Goal: Task Accomplishment & Management: Use online tool/utility

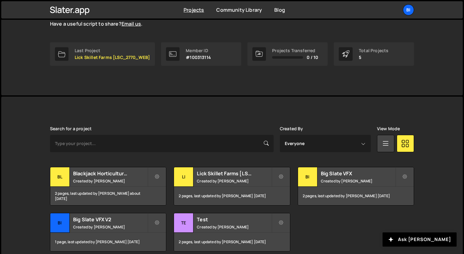
scroll to position [110, 0]
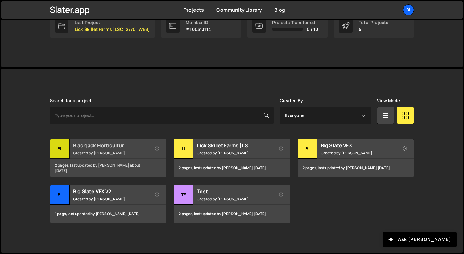
click at [118, 138] on div "Search for a project Created By Everyone [PERSON_NAME] View Mode Transfer Proje…" at bounding box center [232, 160] width 364 height 125
click at [110, 146] on h2 "Blackjack Horticulture [BJ_2719_WEBDEV]" at bounding box center [110, 145] width 74 height 7
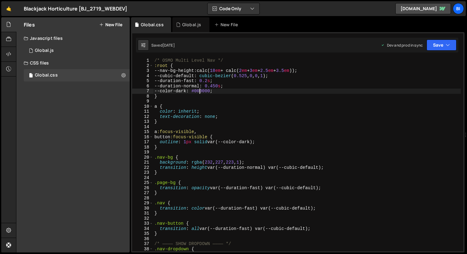
click at [200, 89] on div "/* OSMO Multi Level Nav */ :root { --nav-bg-height : calc( 18 em + calc( 2 em +…" at bounding box center [307, 160] width 308 height 204
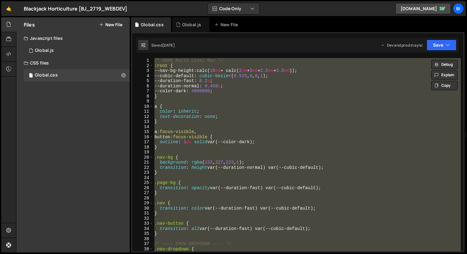
click at [290, 115] on div "/* OSMO Multi Level Nav */ :root { --nav-bg-height : calc( 18 em + calc( 2 em +…" at bounding box center [307, 154] width 308 height 193
type textarea "text-decoration: none;"
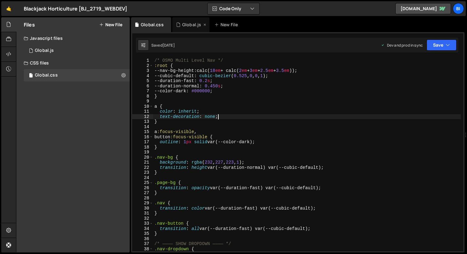
click at [184, 27] on div "Global.js" at bounding box center [191, 25] width 19 height 6
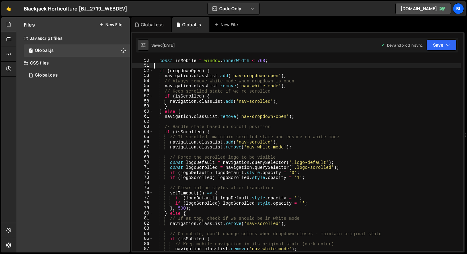
click at [208, 63] on div "const isMobile = window . innerWidth < 768 ; if ( dropdownOpen ) { navigation .…" at bounding box center [307, 160] width 308 height 204
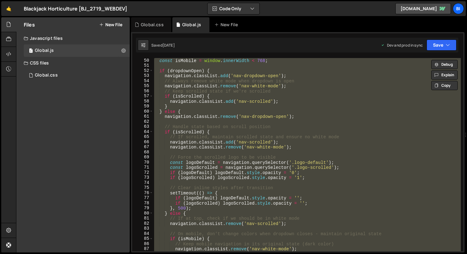
click at [265, 84] on div "const isMobile = window . innerWidth < 768 ; if ( dropdownOpen ) { navigation .…" at bounding box center [307, 154] width 308 height 193
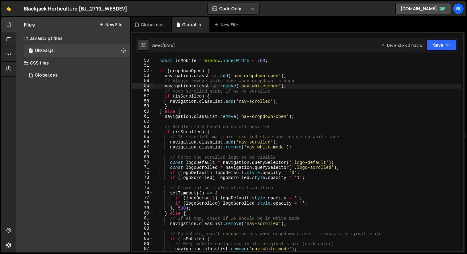
click at [214, 95] on div "const isMobile = window . innerWidth < 768 ; if ( dropdownOpen ) { navigation .…" at bounding box center [307, 160] width 308 height 204
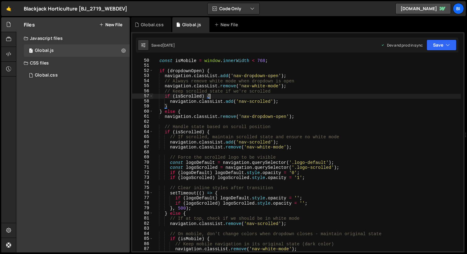
click at [208, 102] on div "const isMobile = window . innerWidth < 768 ; if ( dropdownOpen ) { navigation .…" at bounding box center [307, 160] width 308 height 204
type textarea "initContentRevealScroll();"
paste textarea
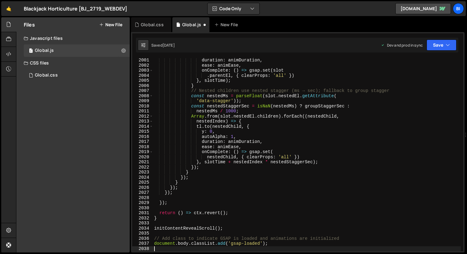
scroll to position [9927, 0]
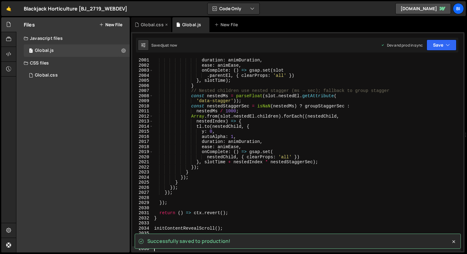
click at [149, 21] on div "Global.css" at bounding box center [151, 24] width 40 height 15
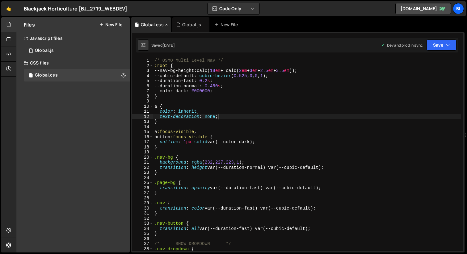
scroll to position [0, 0]
click at [250, 139] on div "/* OSMO Multi Level Nav */ :root { --nav-bg-height : calc( 18 em + calc( 2 em +…" at bounding box center [307, 160] width 308 height 204
type textarea "}"
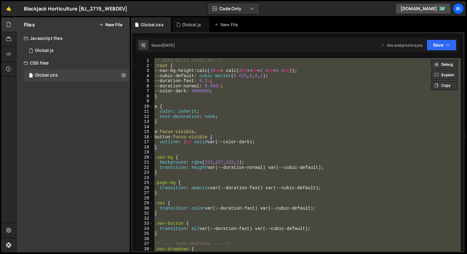
paste textarea
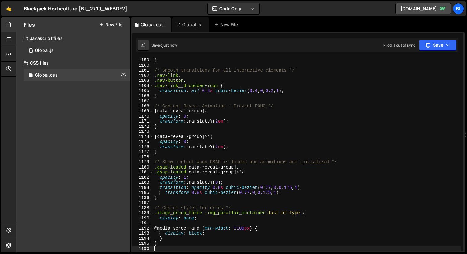
click at [255, 128] on div "} /* Smooth transitions for all interactive elements */ .nav-link , .nav-button…" at bounding box center [307, 160] width 308 height 204
type textarea "}"
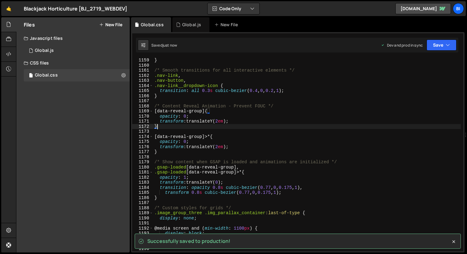
scroll to position [5996, 0]
